Goal: Task Accomplishment & Management: Complete application form

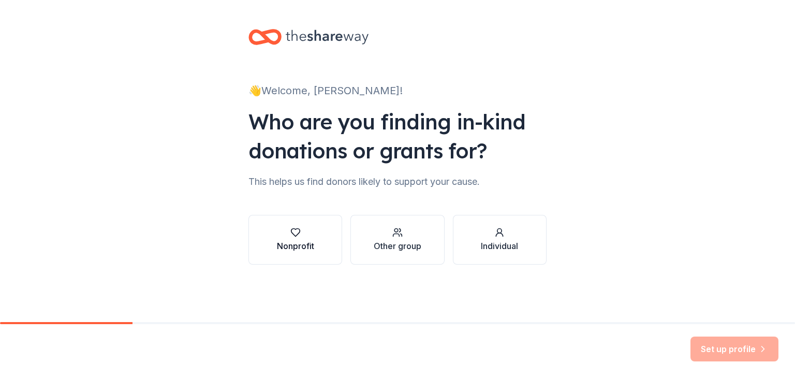
click at [290, 236] on icon "button" at bounding box center [295, 232] width 10 height 10
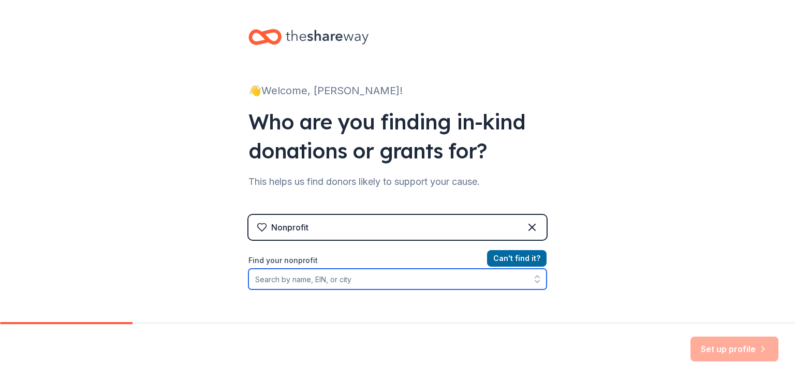
click at [312, 276] on input "Find your nonprofit" at bounding box center [397, 279] width 298 height 21
type input "Creative Chicago Reuse Exchange"
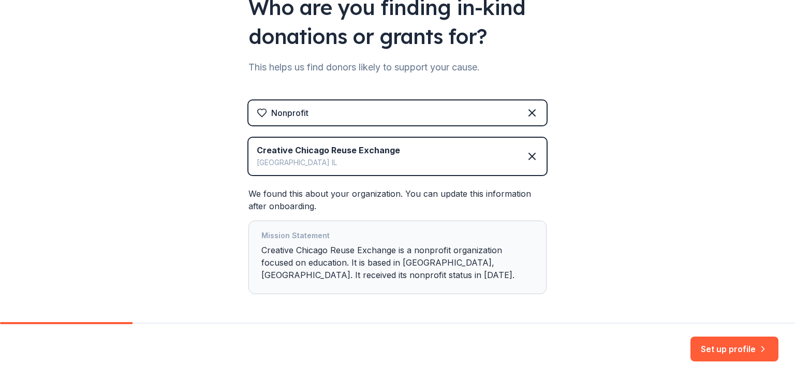
scroll to position [157, 0]
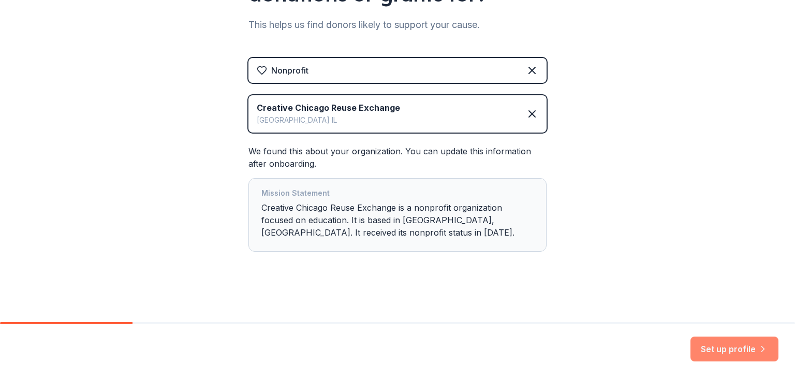
click at [720, 342] on button "Set up profile" at bounding box center [734, 348] width 88 height 25
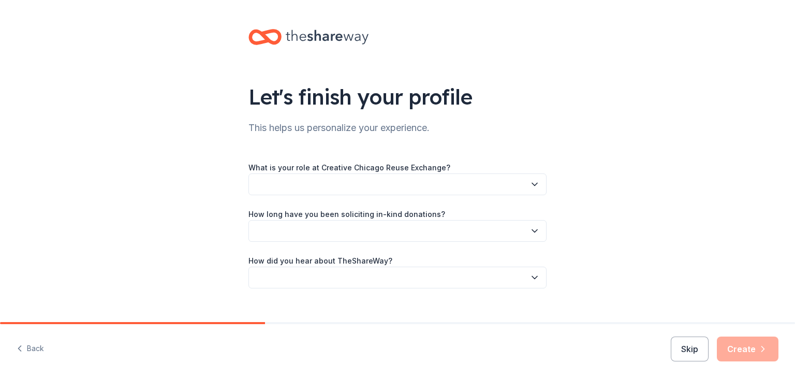
click at [368, 183] on button "button" at bounding box center [397, 184] width 298 height 22
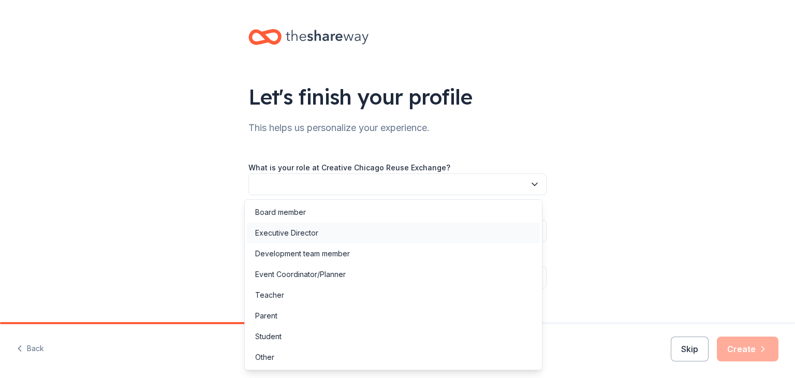
click at [290, 235] on div "Executive Director" at bounding box center [286, 233] width 63 height 12
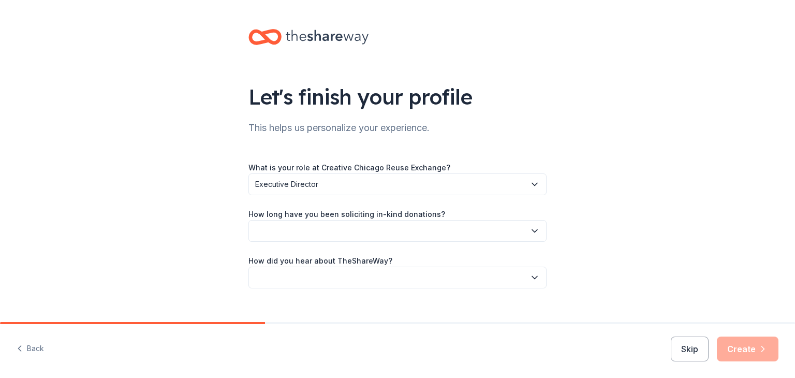
click at [293, 228] on button "button" at bounding box center [397, 231] width 298 height 22
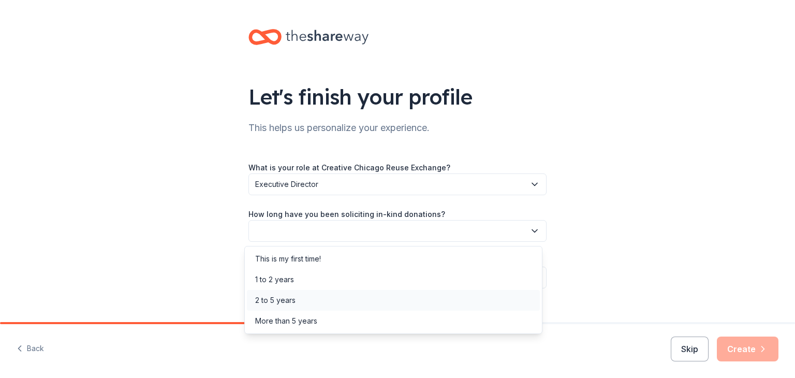
click at [277, 300] on div "2 to 5 years" at bounding box center [275, 300] width 40 height 12
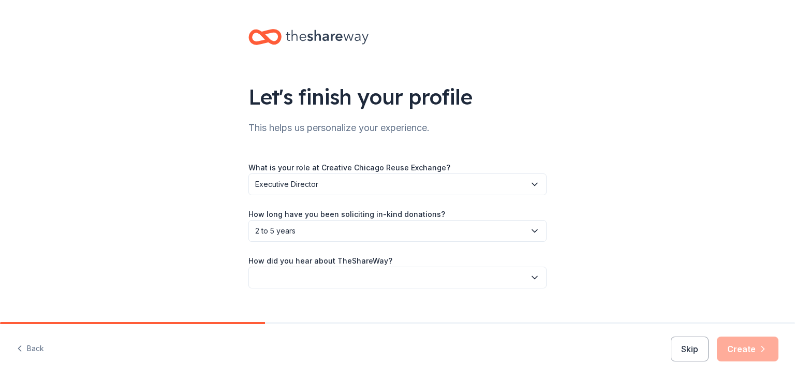
click at [282, 278] on button "button" at bounding box center [397, 277] width 298 height 22
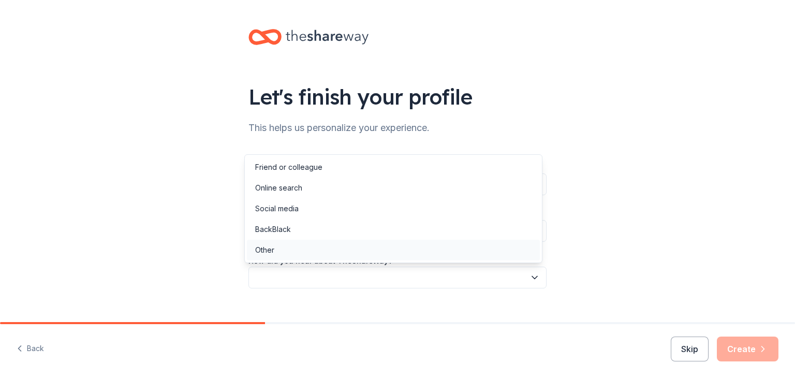
click at [267, 248] on div "Other" at bounding box center [264, 250] width 19 height 12
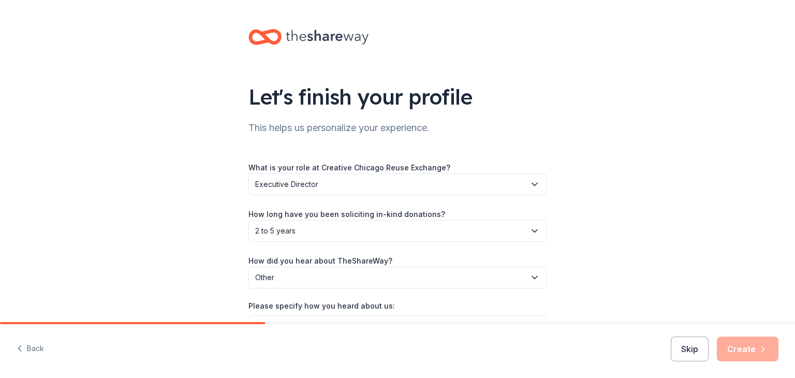
scroll to position [64, 0]
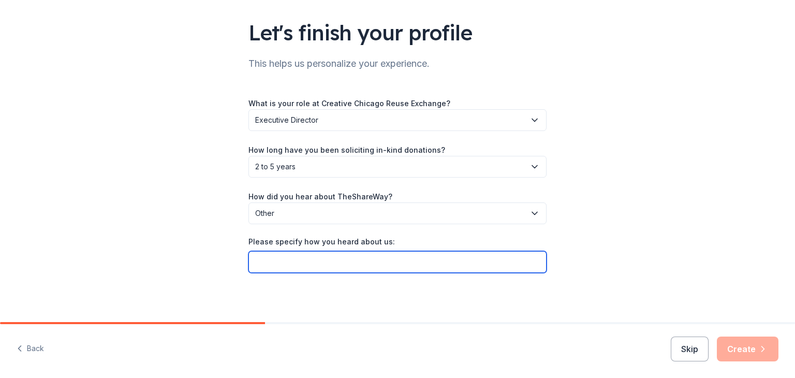
click at [261, 261] on input "Please specify how you heard about us:" at bounding box center [397, 262] width 298 height 22
type input "The Nonprofit Collective"
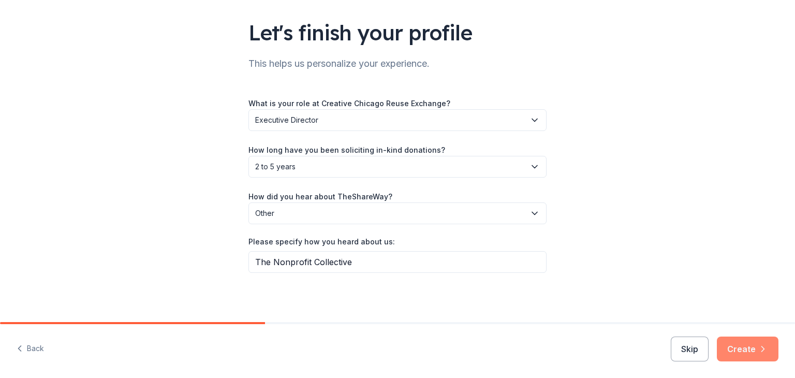
click at [734, 344] on button "Create" at bounding box center [748, 348] width 62 height 25
